Goal: Task Accomplishment & Management: Manage account settings

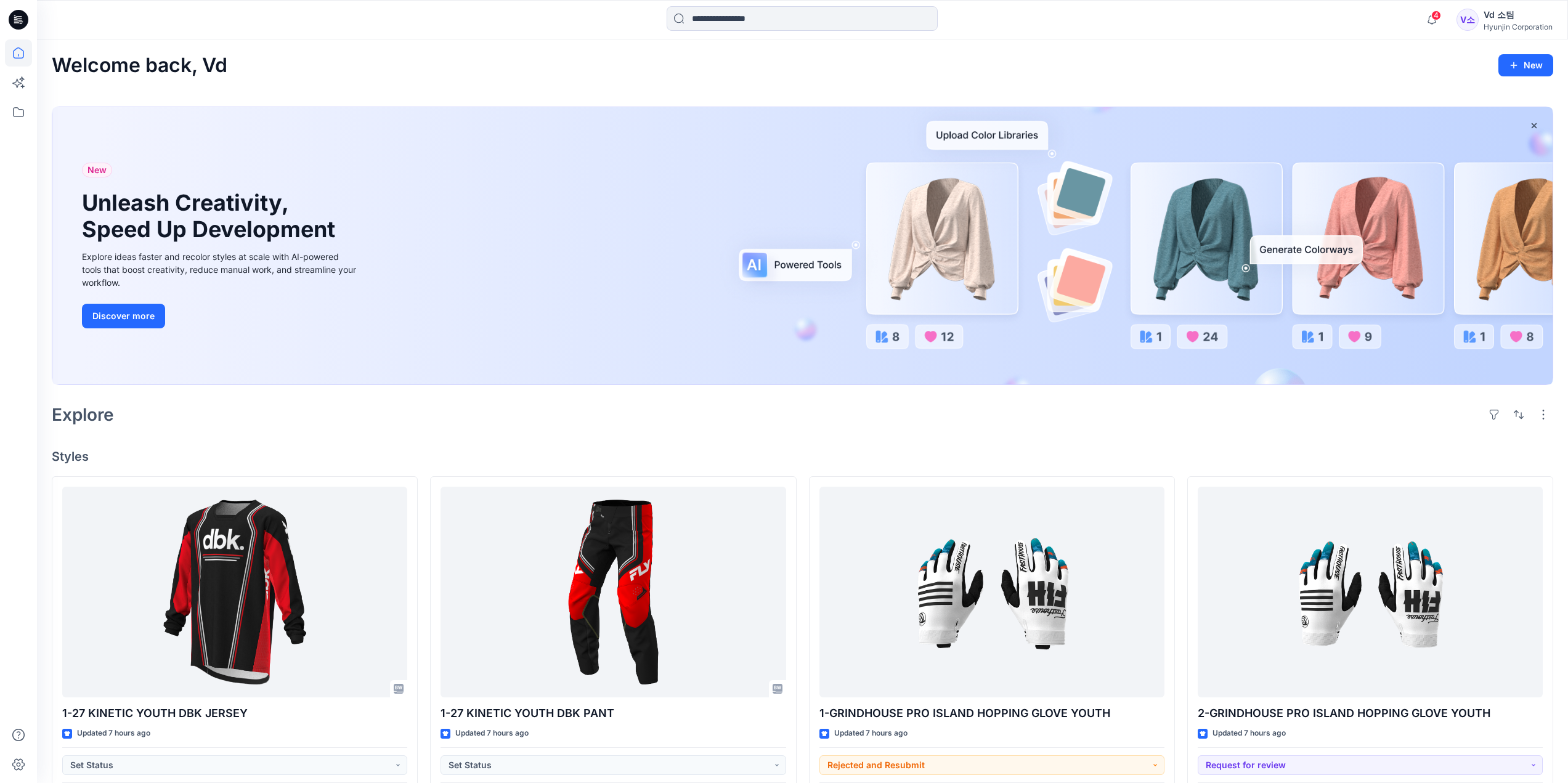
scroll to position [246, 0]
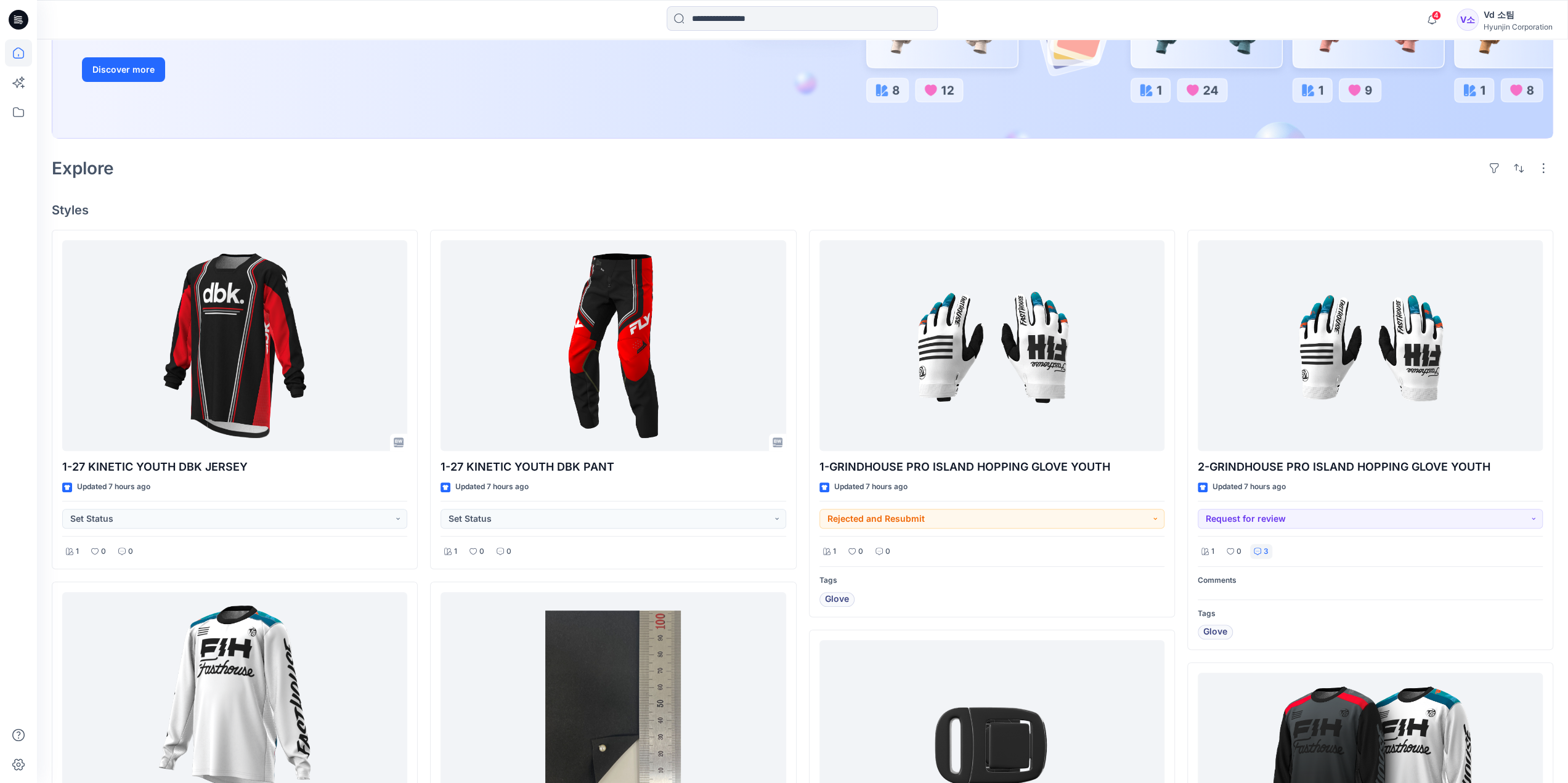
click at [1481, 13] on div "V소 Vd 소팀 Hyunjin Corporation" at bounding box center [1504, 19] width 96 height 24
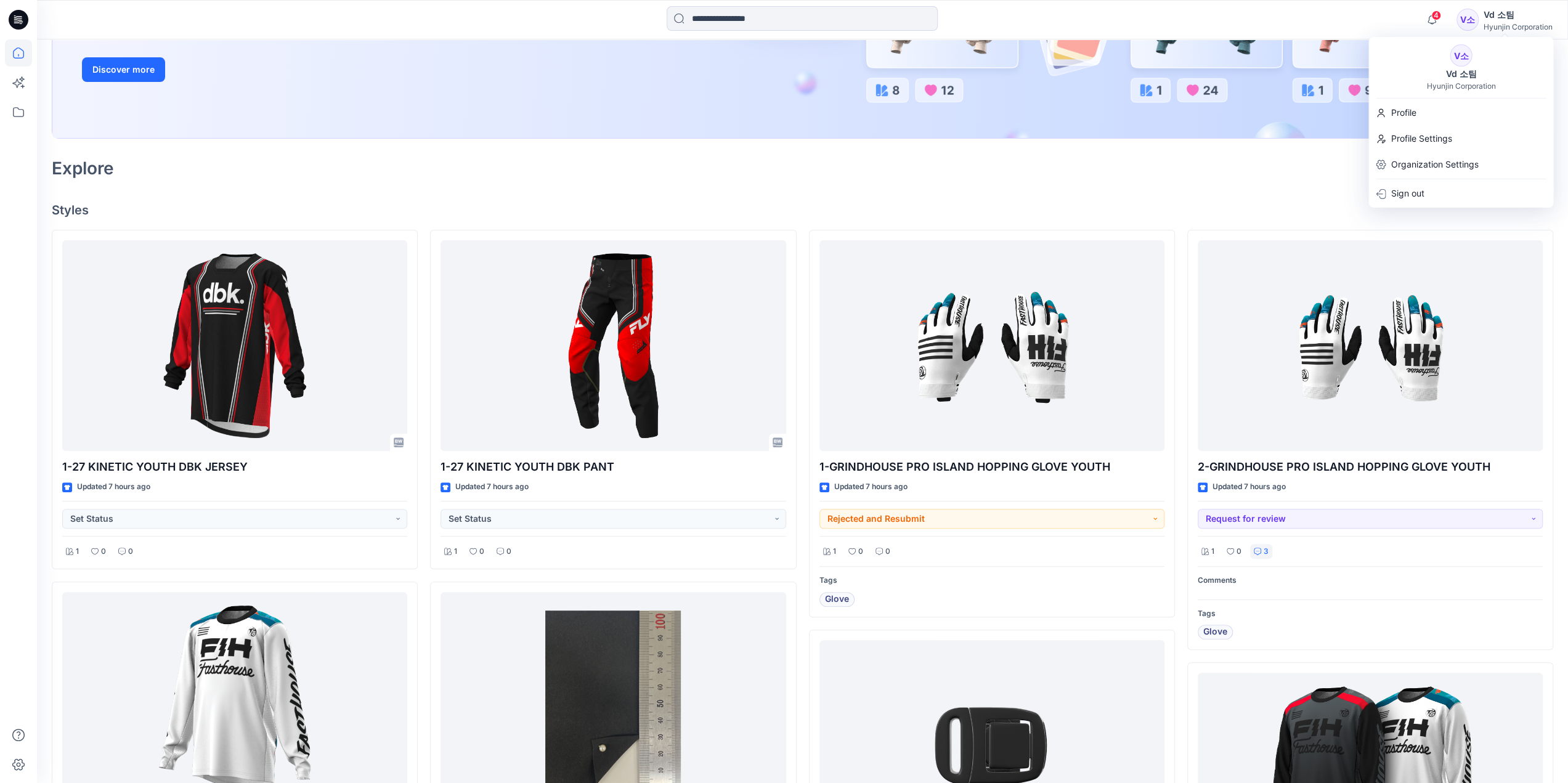
click at [18, 19] on icon at bounding box center [18, 20] width 20 height 20
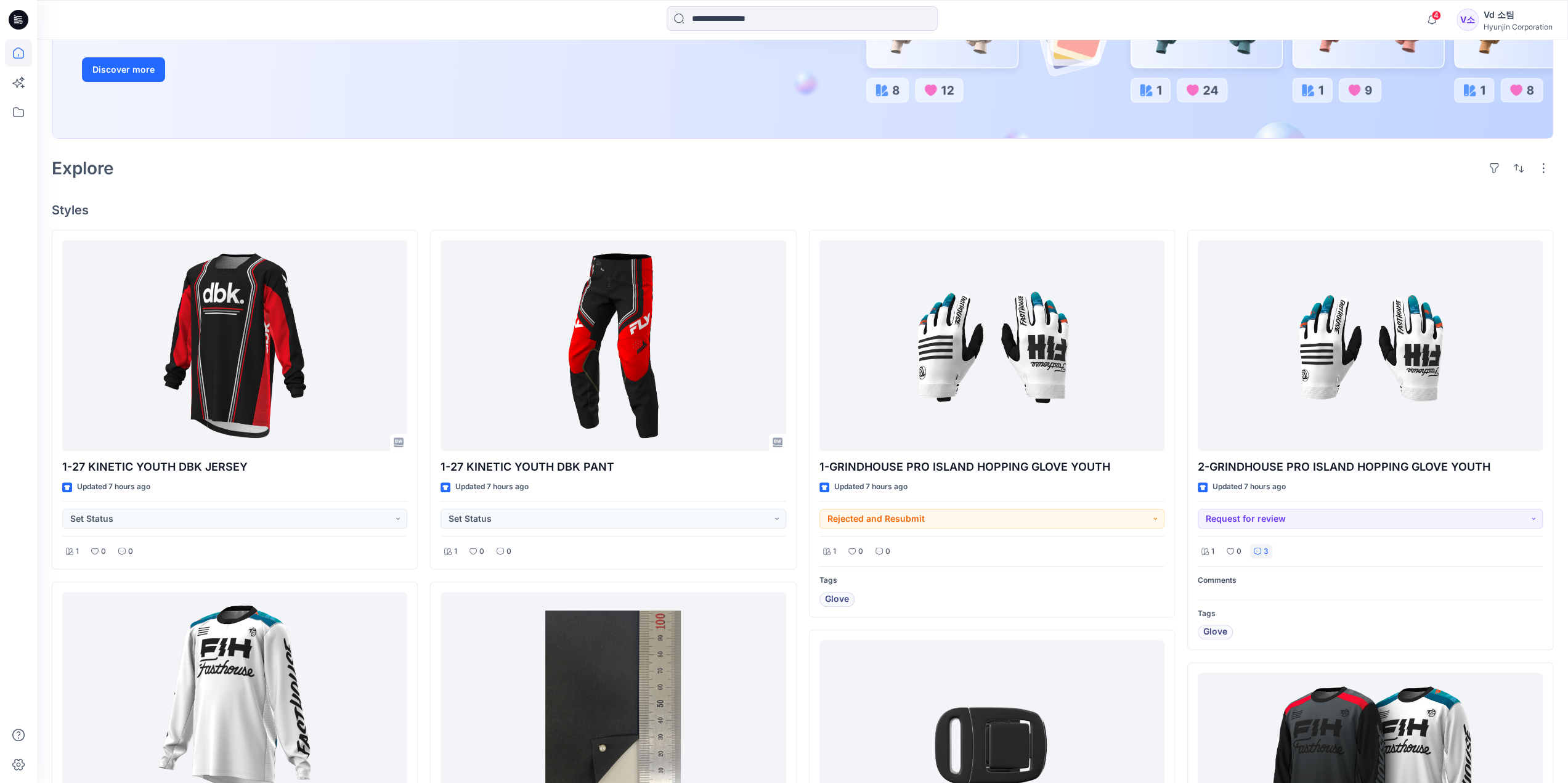
click at [18, 19] on icon at bounding box center [18, 20] width 20 height 20
click at [18, 117] on icon at bounding box center [18, 112] width 11 height 10
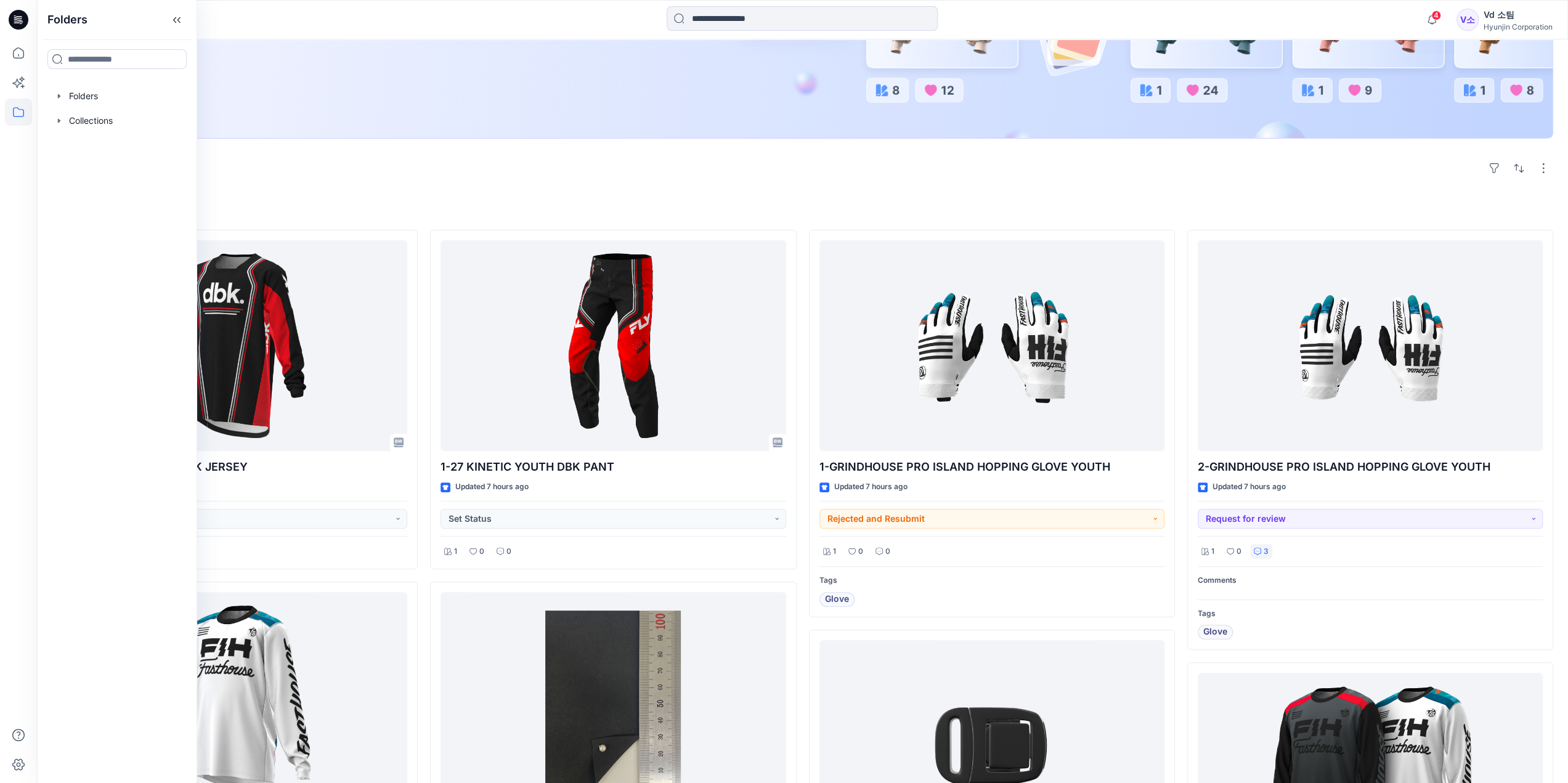
click at [1493, 21] on div "Vd 소팀" at bounding box center [1517, 14] width 69 height 14
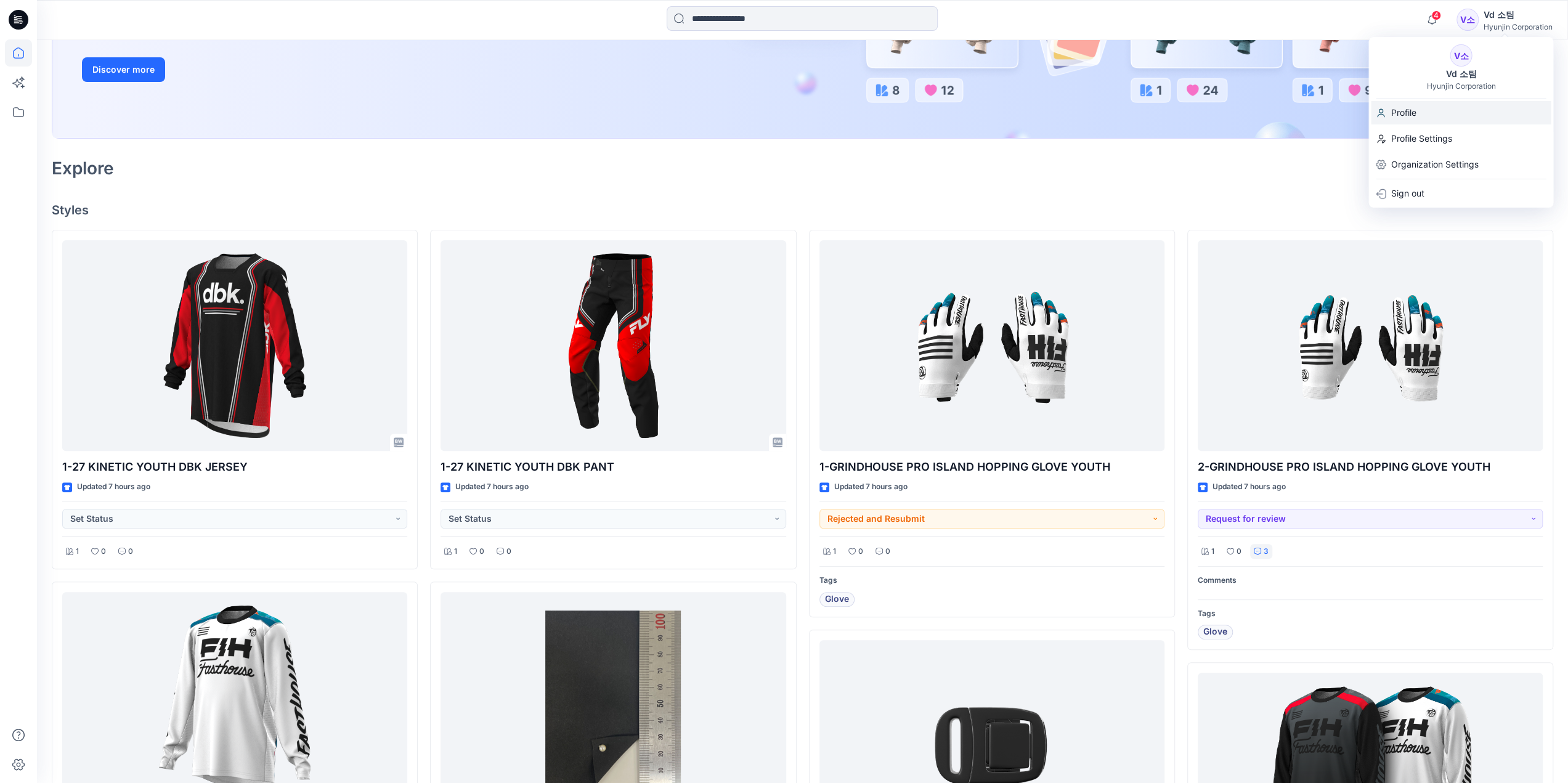
click at [1412, 110] on p "Profile" at bounding box center [1403, 113] width 25 height 24
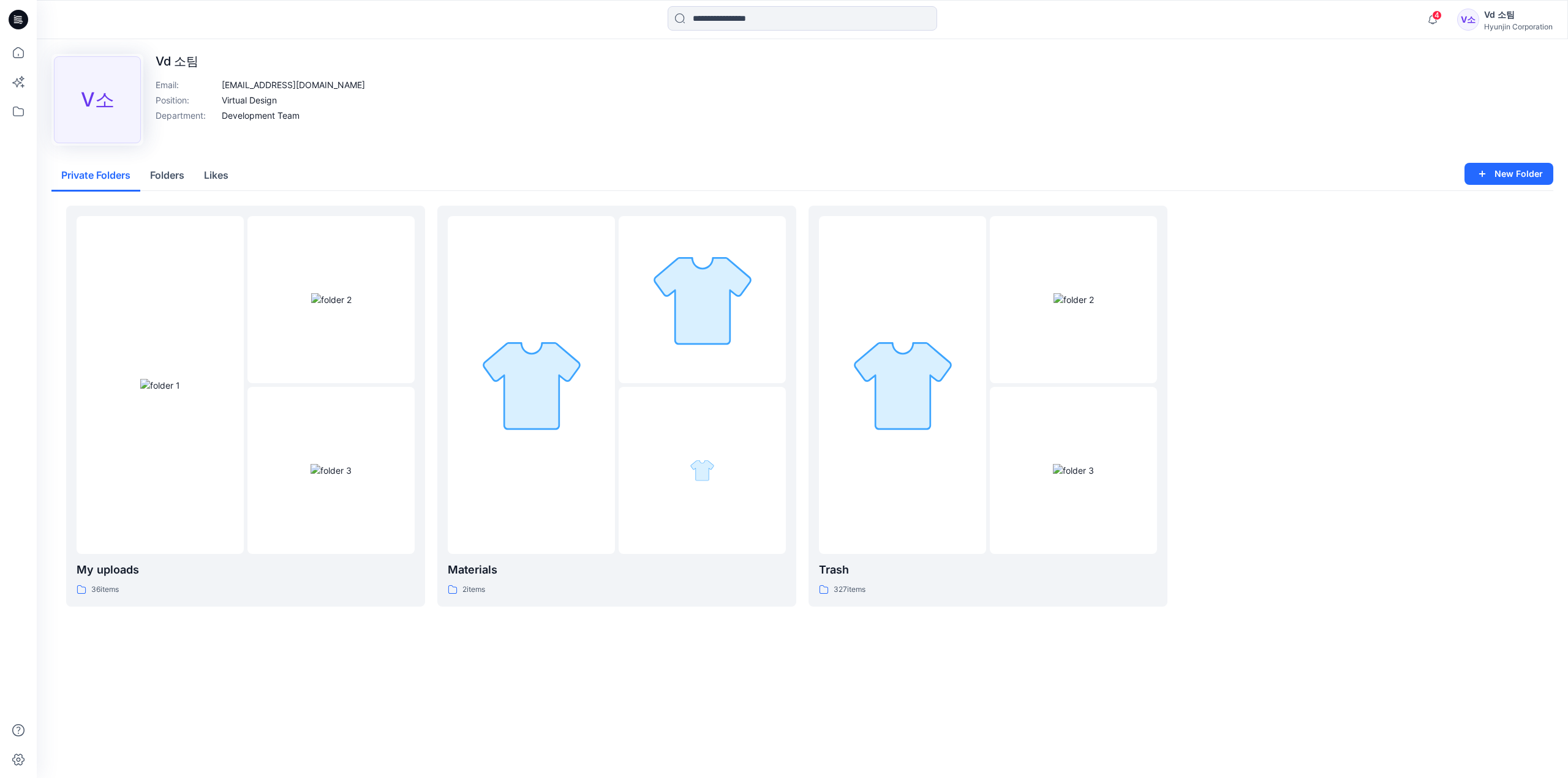
click at [28, 22] on icon at bounding box center [18, 20] width 20 height 20
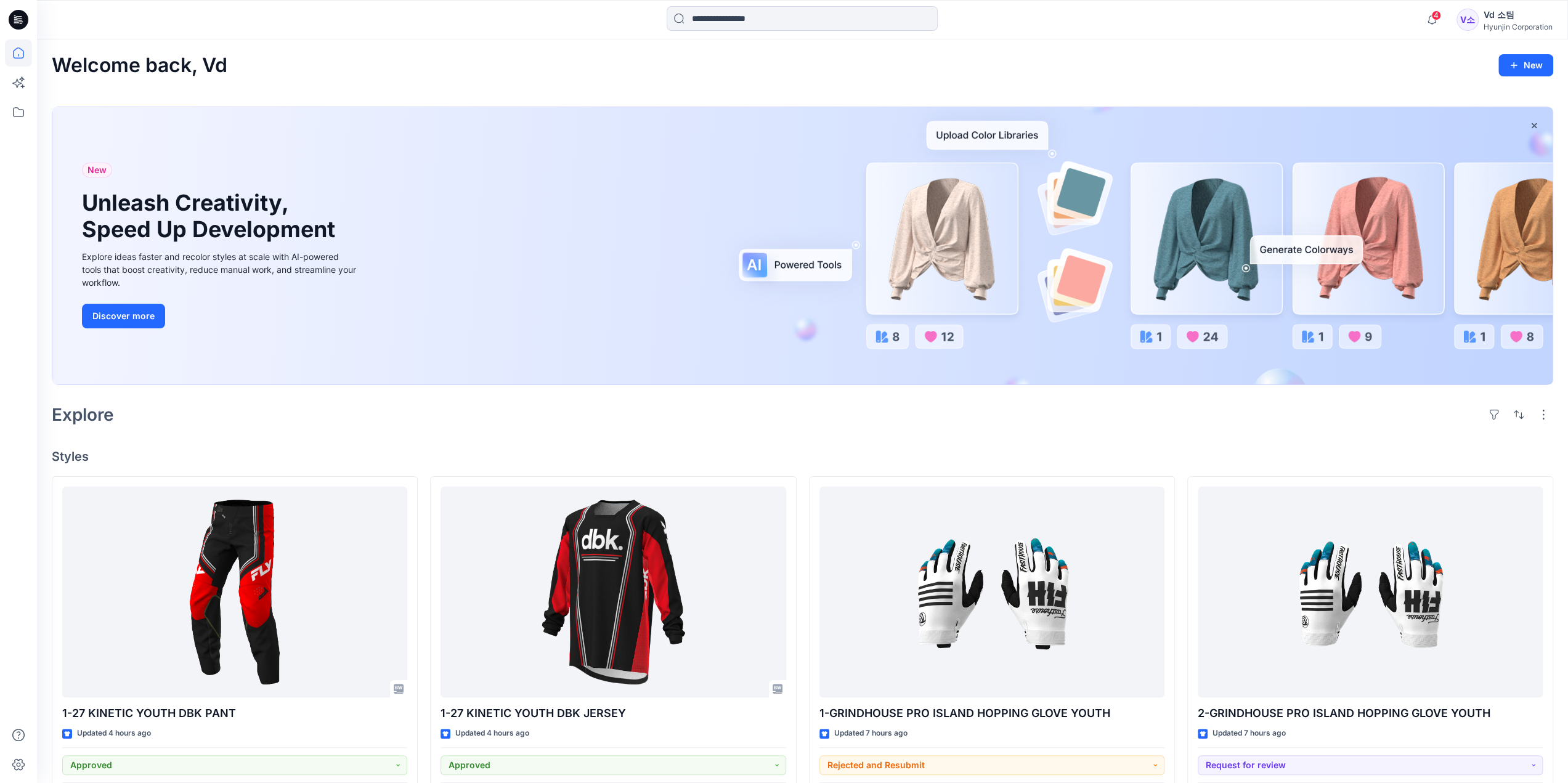
click at [1508, 17] on div "Vd 소팀" at bounding box center [1517, 14] width 69 height 14
